Goal: Information Seeking & Learning: Find contact information

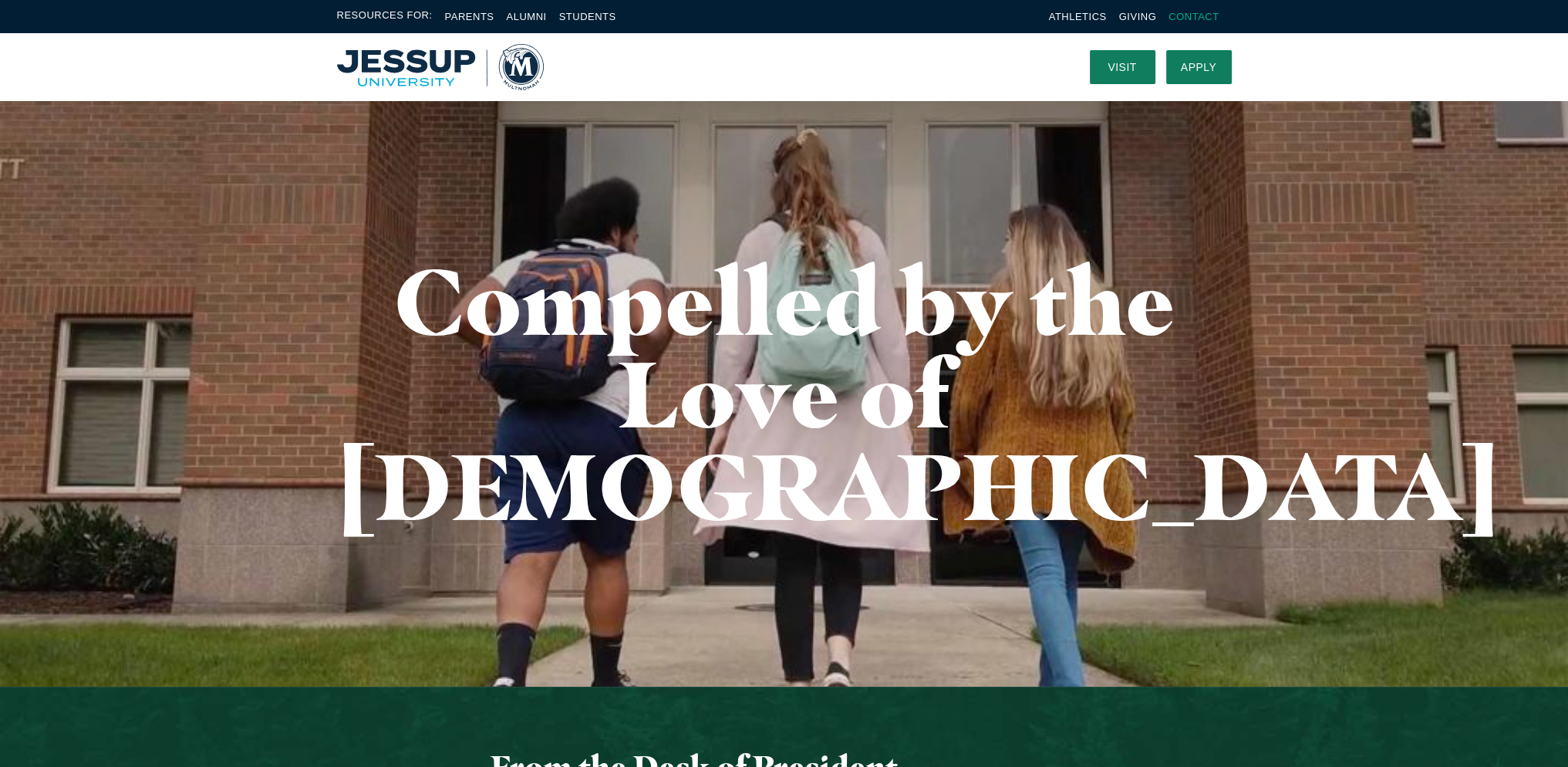
click at [1198, 11] on link "Contact" at bounding box center [1194, 16] width 50 height 12
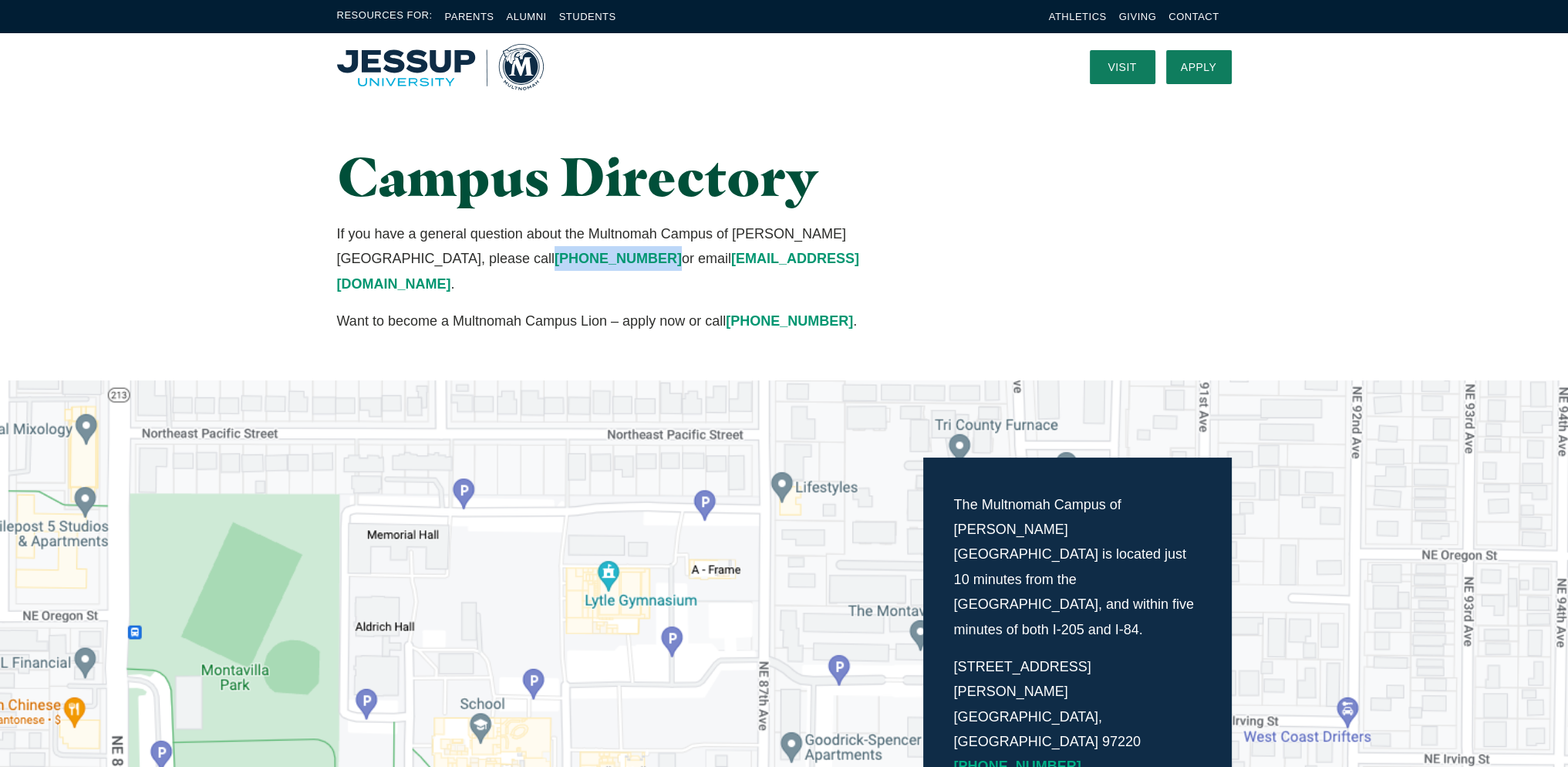
drag, startPoint x: 333, startPoint y: 255, endPoint x: 432, endPoint y: 251, distance: 99.1
click at [432, 251] on div "Campus Directory If you have a general question about the Multnomah Campus of J…" at bounding box center [630, 240] width 616 height 187
copy link "(503) 255-0332"
